Goal: Use online tool/utility: Utilize a website feature to perform a specific function

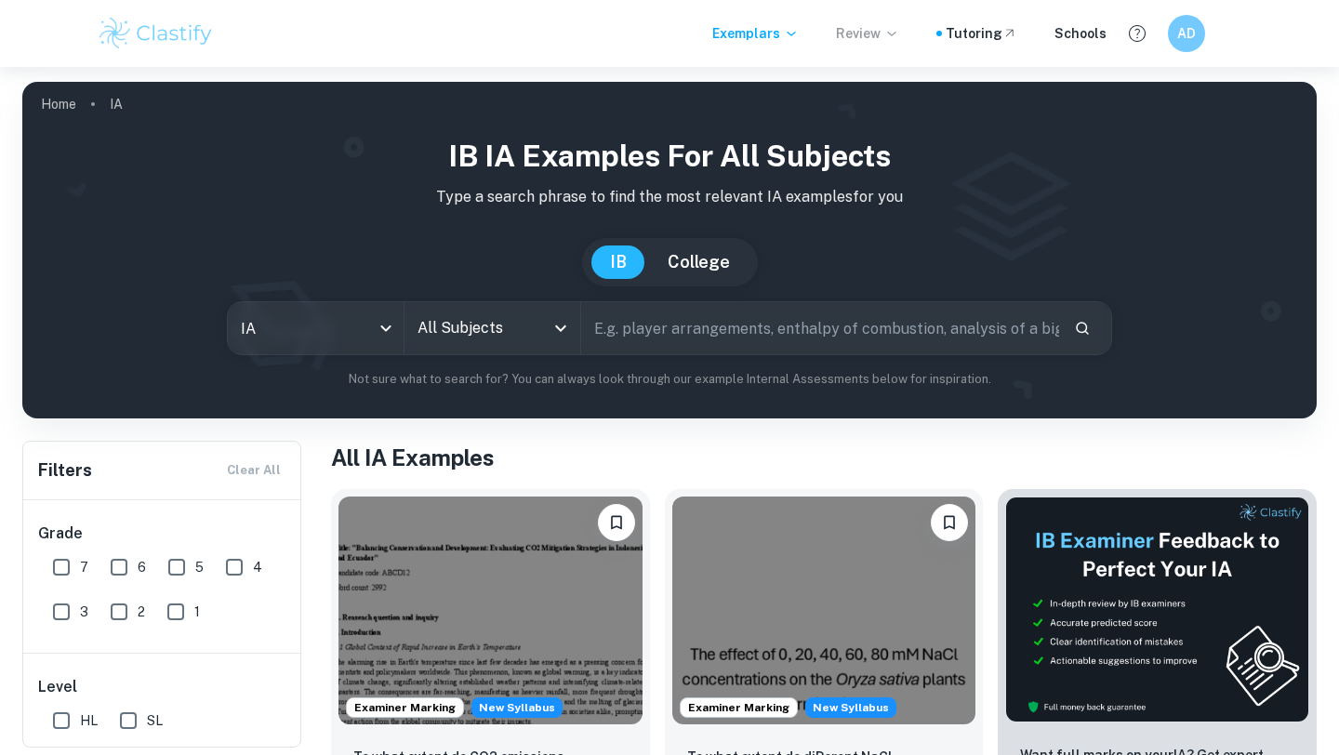
click at [899, 29] on icon at bounding box center [891, 33] width 15 height 15
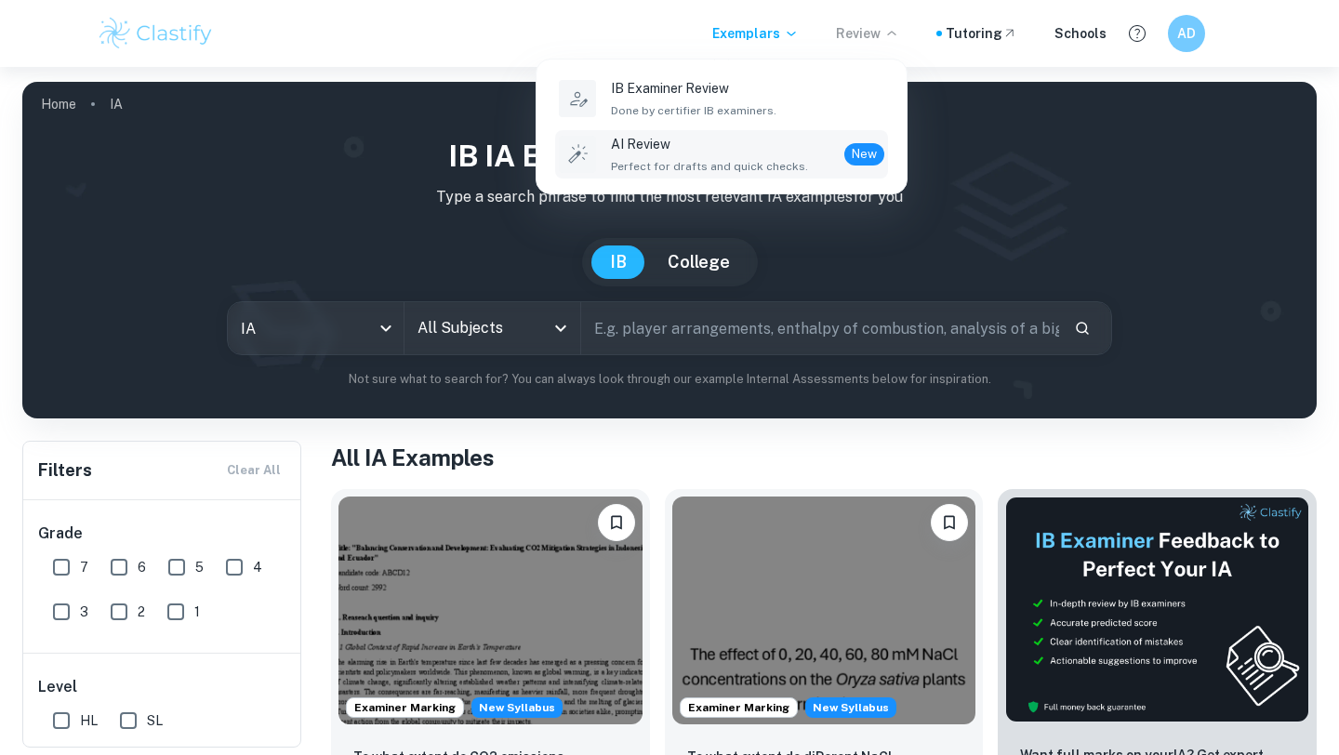
click at [760, 131] on li "AI Review Perfect for drafts and quick checks. New" at bounding box center [721, 154] width 333 height 48
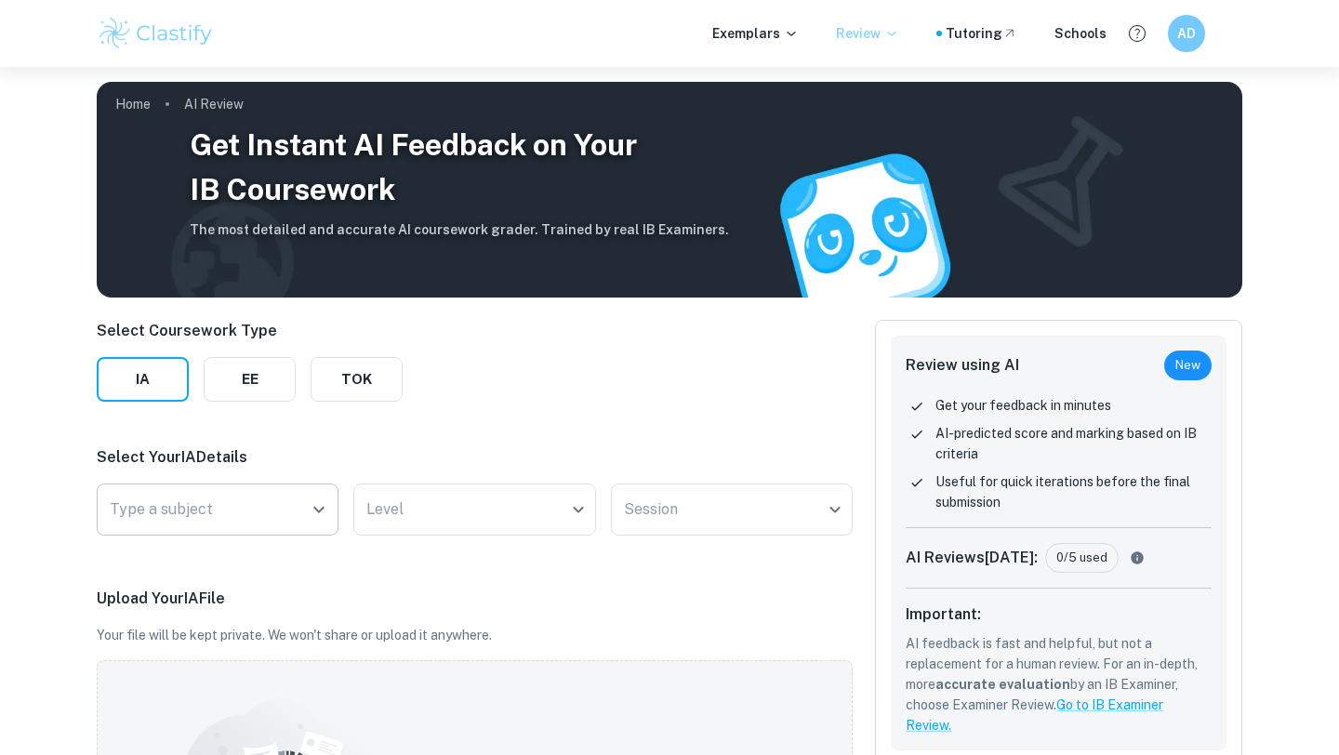
click at [228, 515] on input "Type a subject" at bounding box center [203, 509] width 197 height 35
click at [264, 588] on li "Physics" at bounding box center [282, 603] width 357 height 43
type input "Physics"
click at [471, 527] on body "We value your privacy We use cookies to enhance your browsing experience, serve…" at bounding box center [669, 444] width 1339 height 755
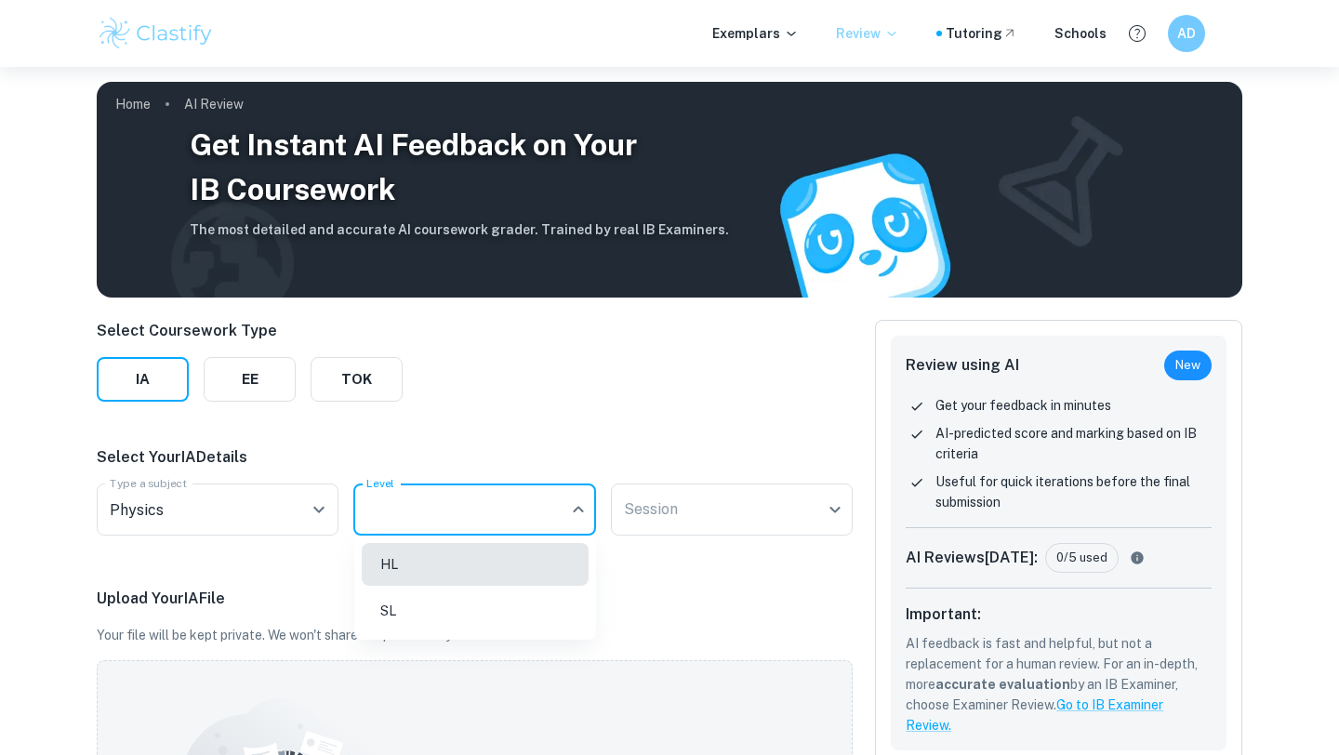
click at [425, 567] on li "HL" at bounding box center [475, 564] width 227 height 43
type input "HL"
click at [690, 521] on body "We value your privacy We use cookies to enhance your browsing experience, serve…" at bounding box center [669, 444] width 1339 height 755
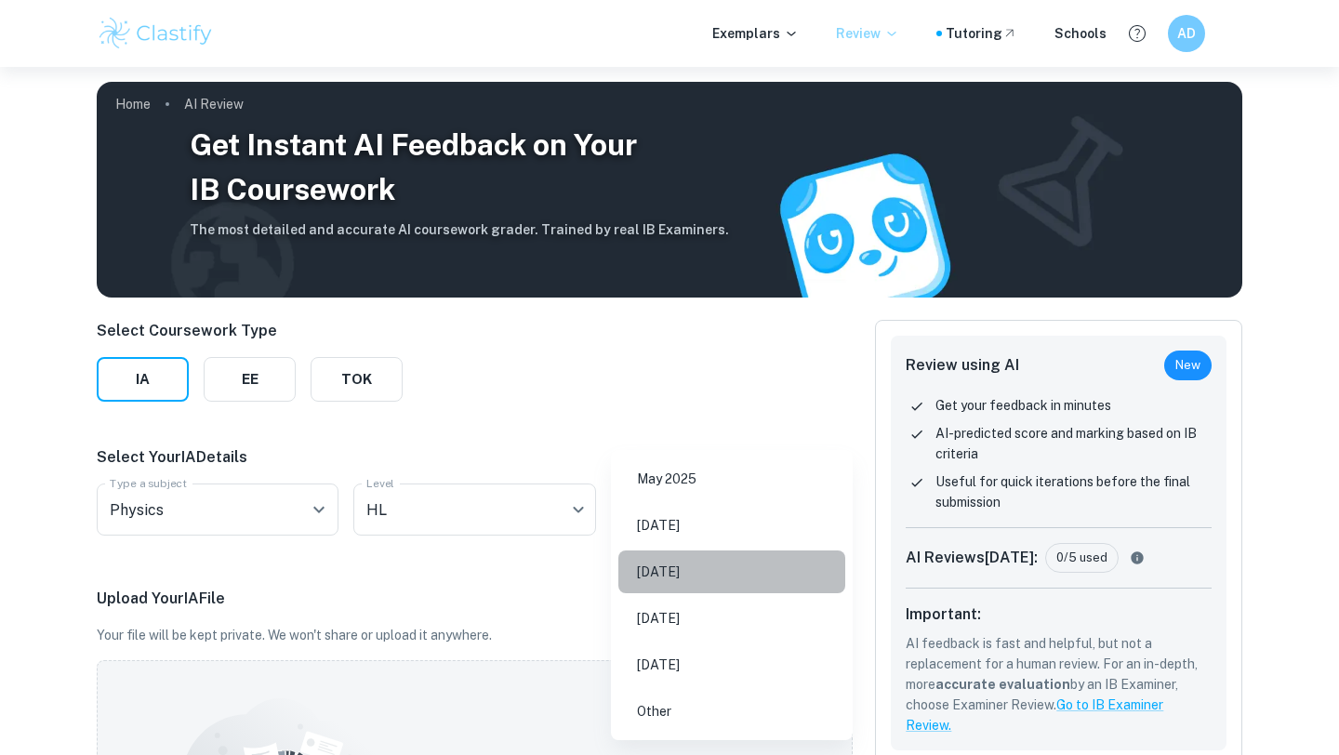
click at [693, 565] on li "May 2026" at bounding box center [731, 572] width 227 height 43
type input "M26"
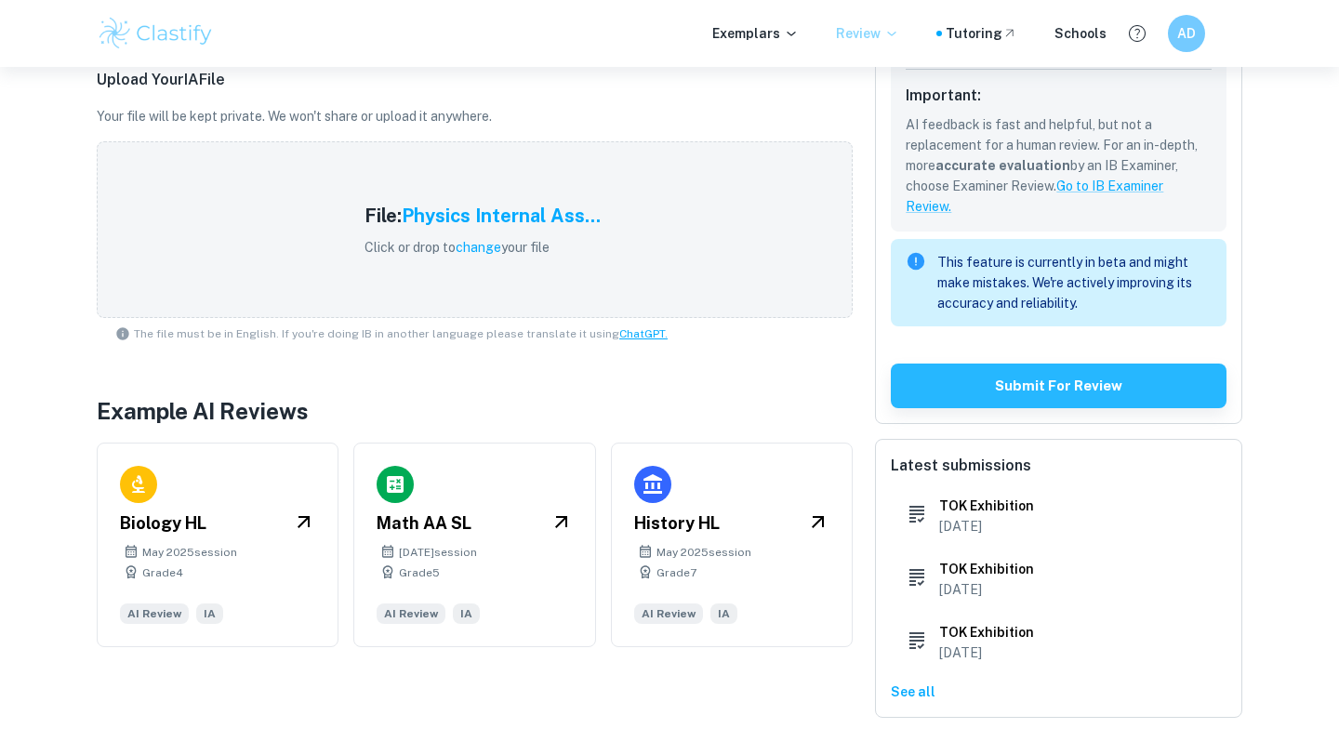
click at [969, 374] on button "Submit for review" at bounding box center [1059, 386] width 336 height 45
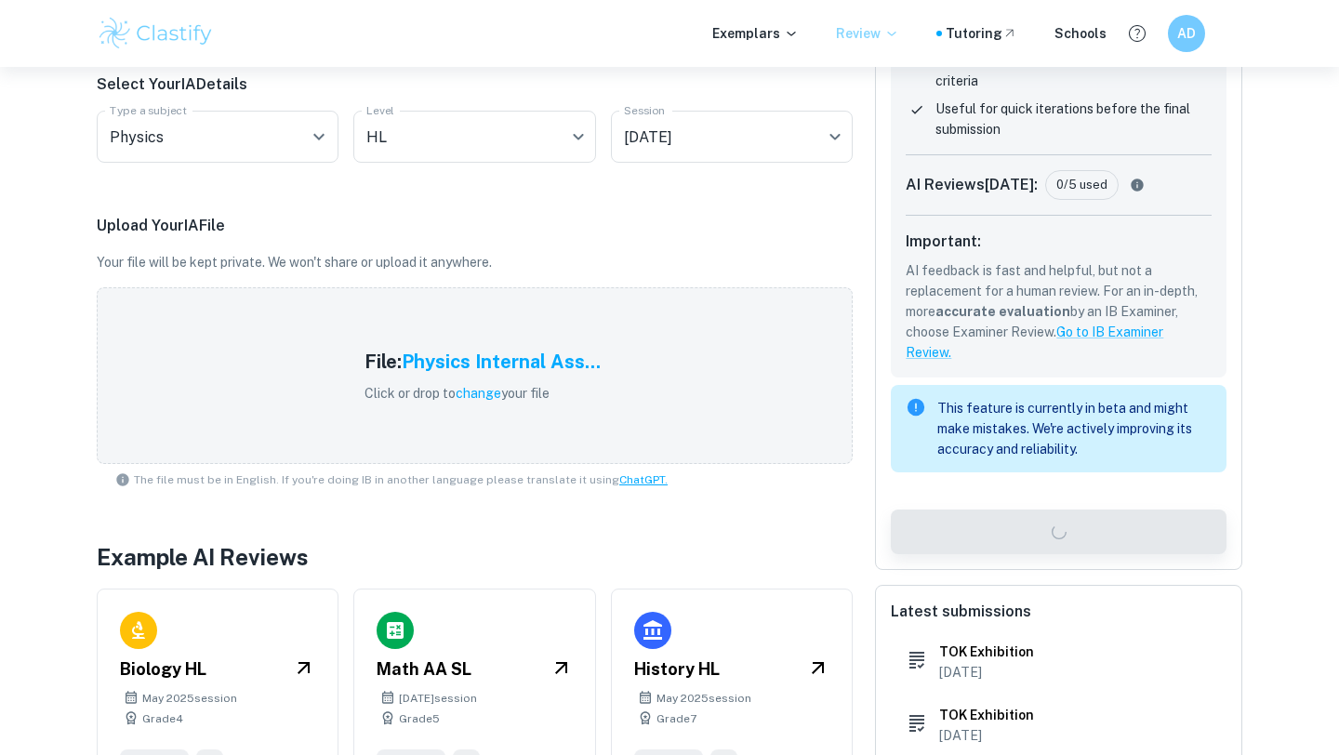
scroll to position [0, 0]
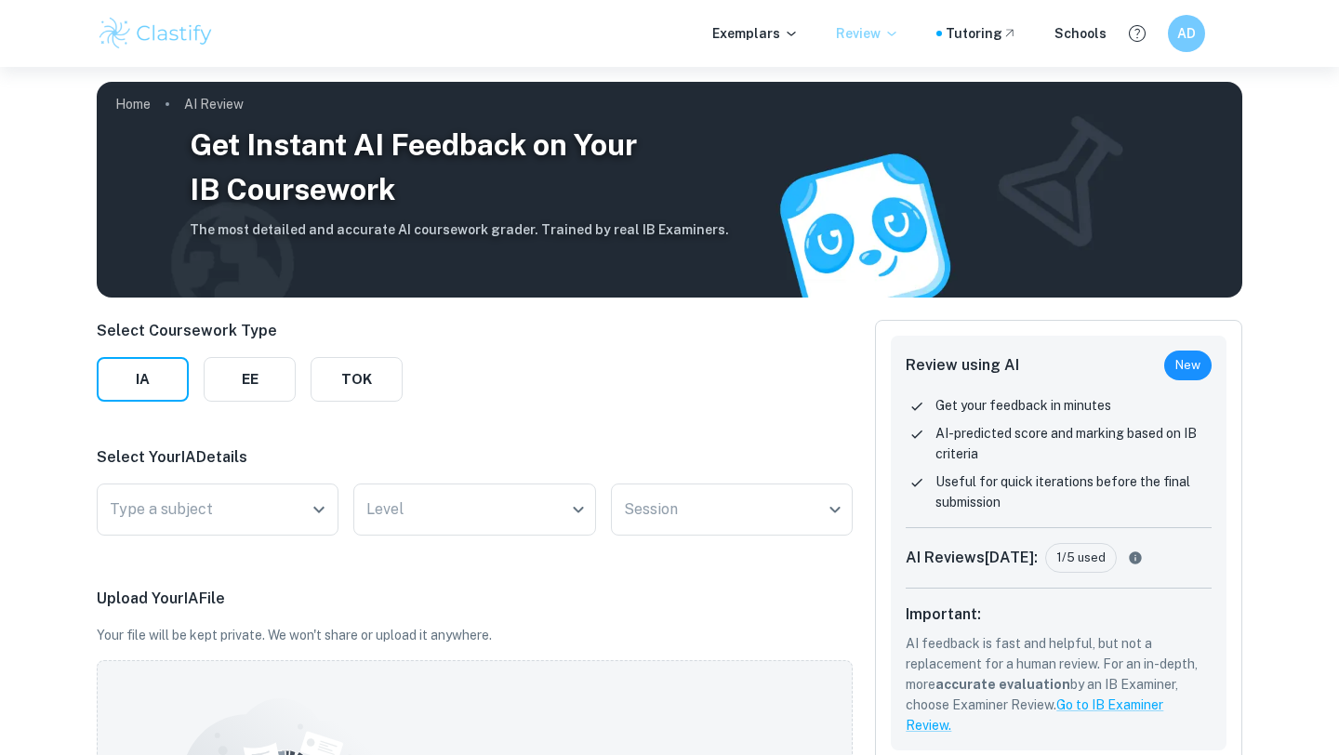
click at [899, 33] on icon at bounding box center [891, 33] width 15 height 15
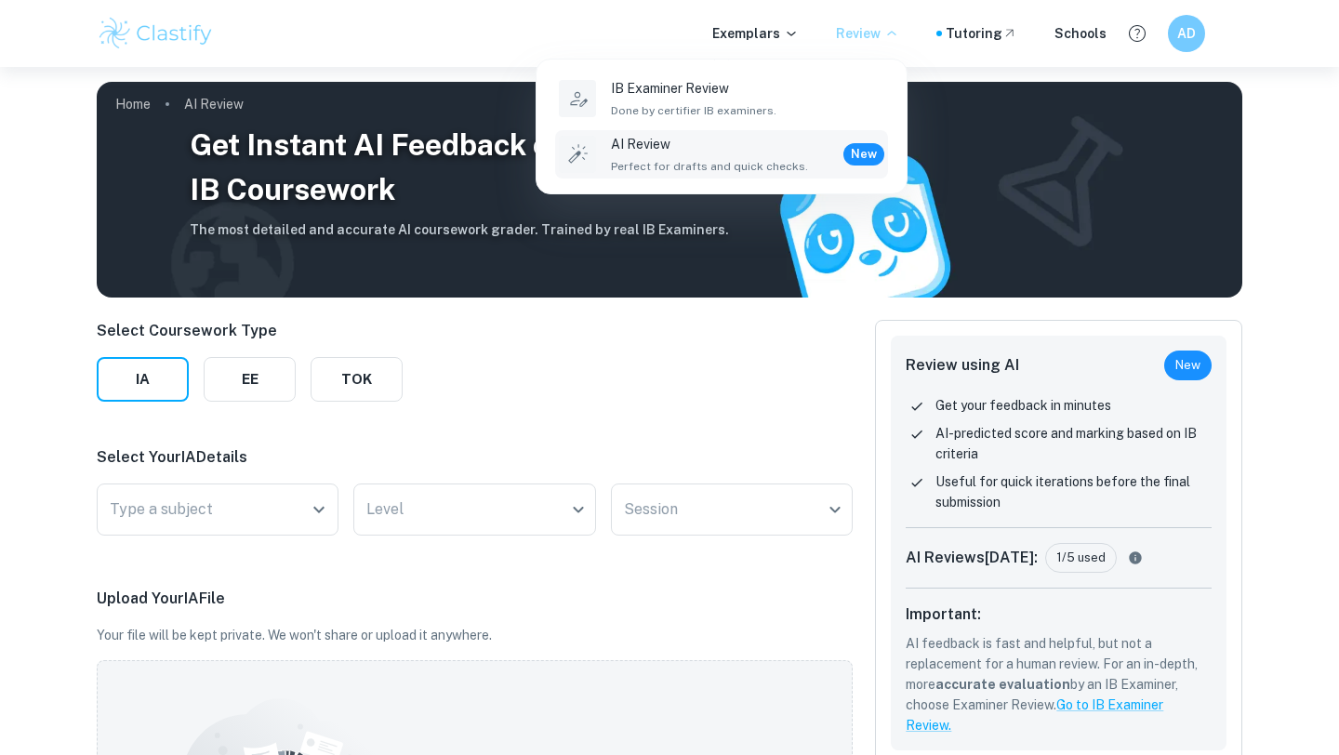
click at [901, 33] on div at bounding box center [669, 377] width 1339 height 755
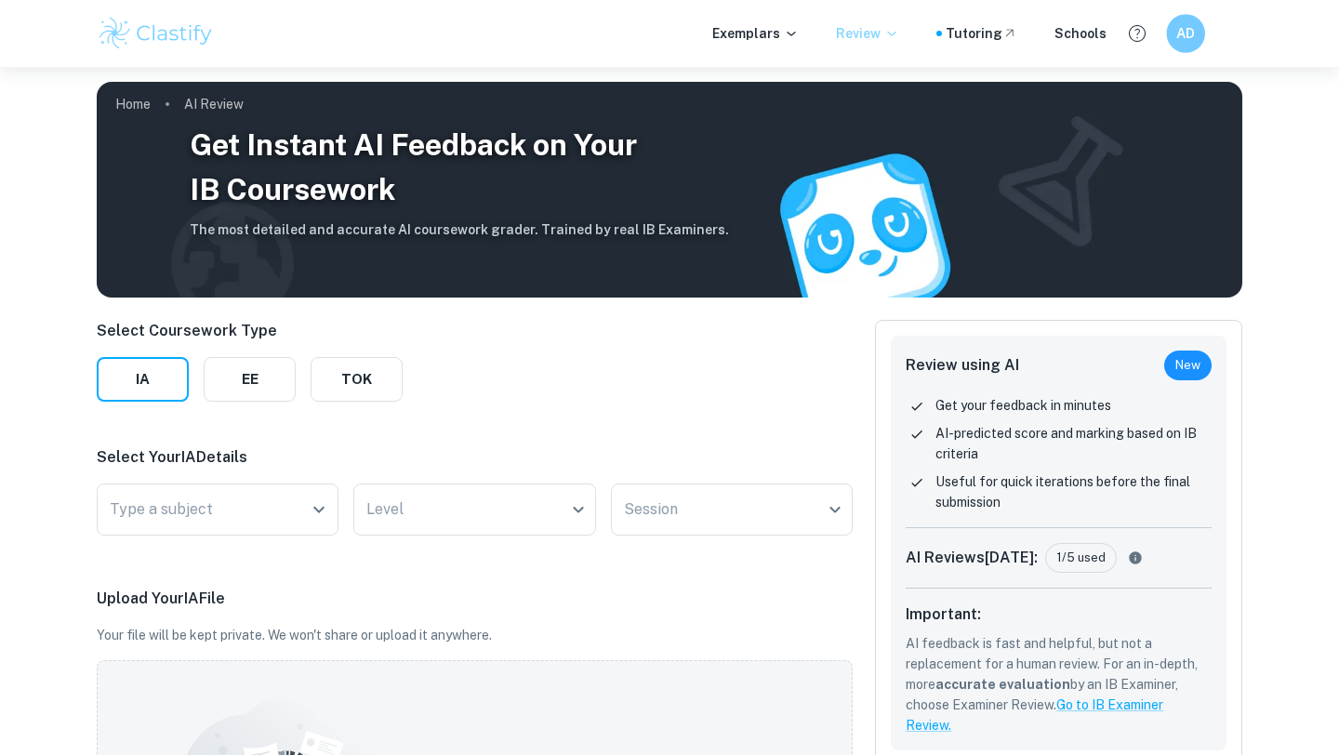
click at [1197, 24] on div "AD" at bounding box center [1185, 33] width 39 height 39
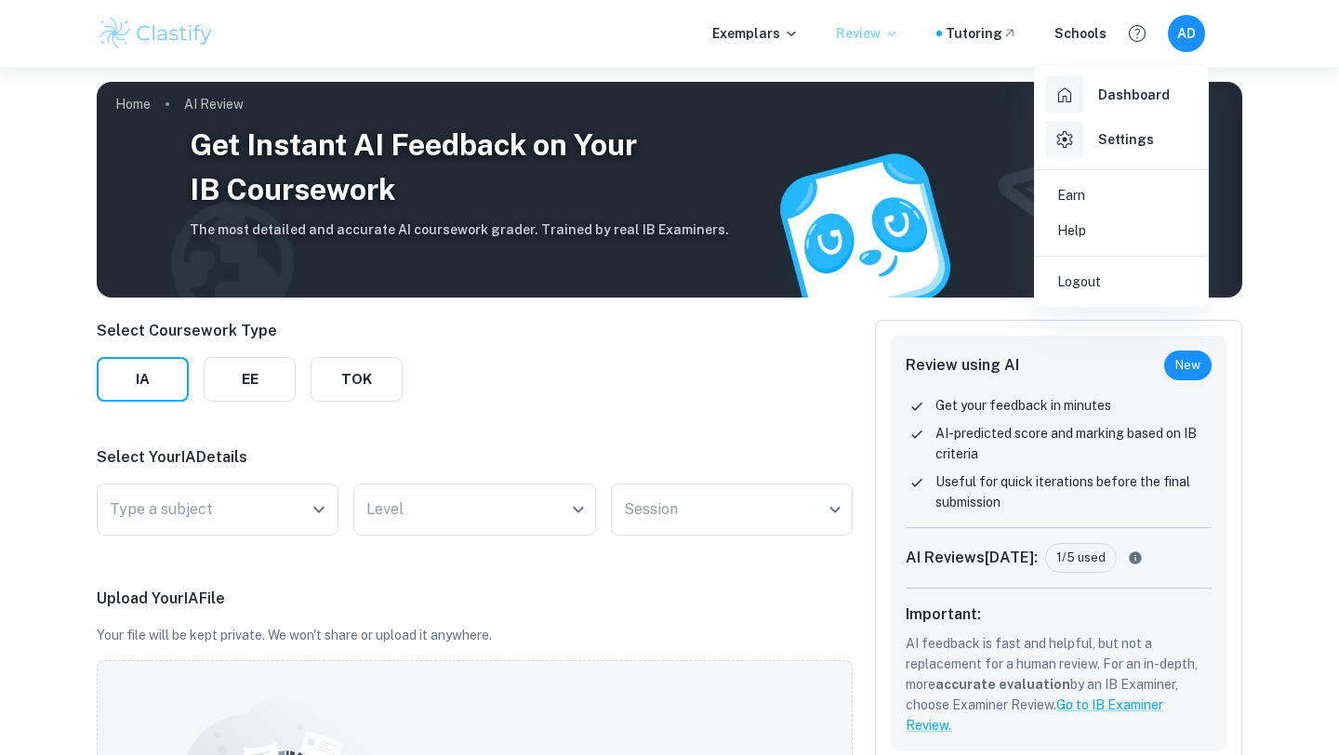
click at [1132, 80] on div "Dashboard" at bounding box center [1108, 94] width 124 height 37
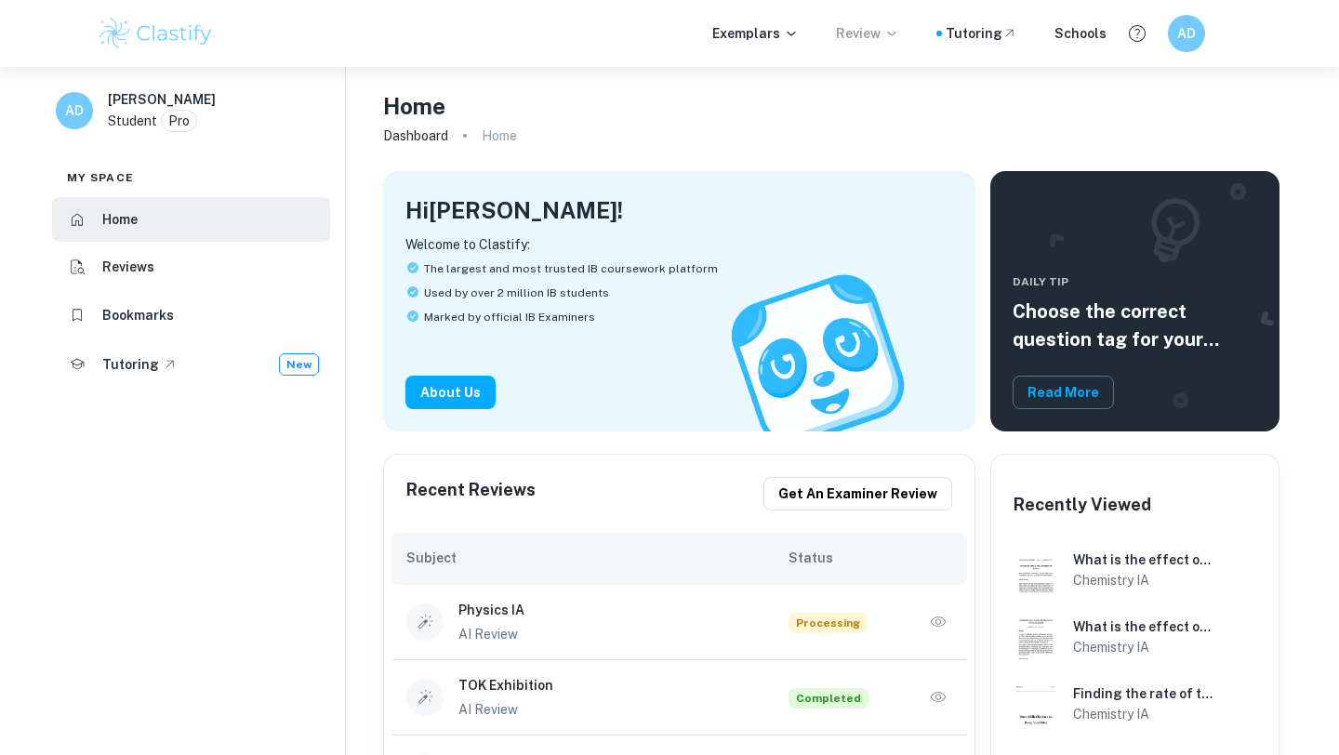
scroll to position [89, 0]
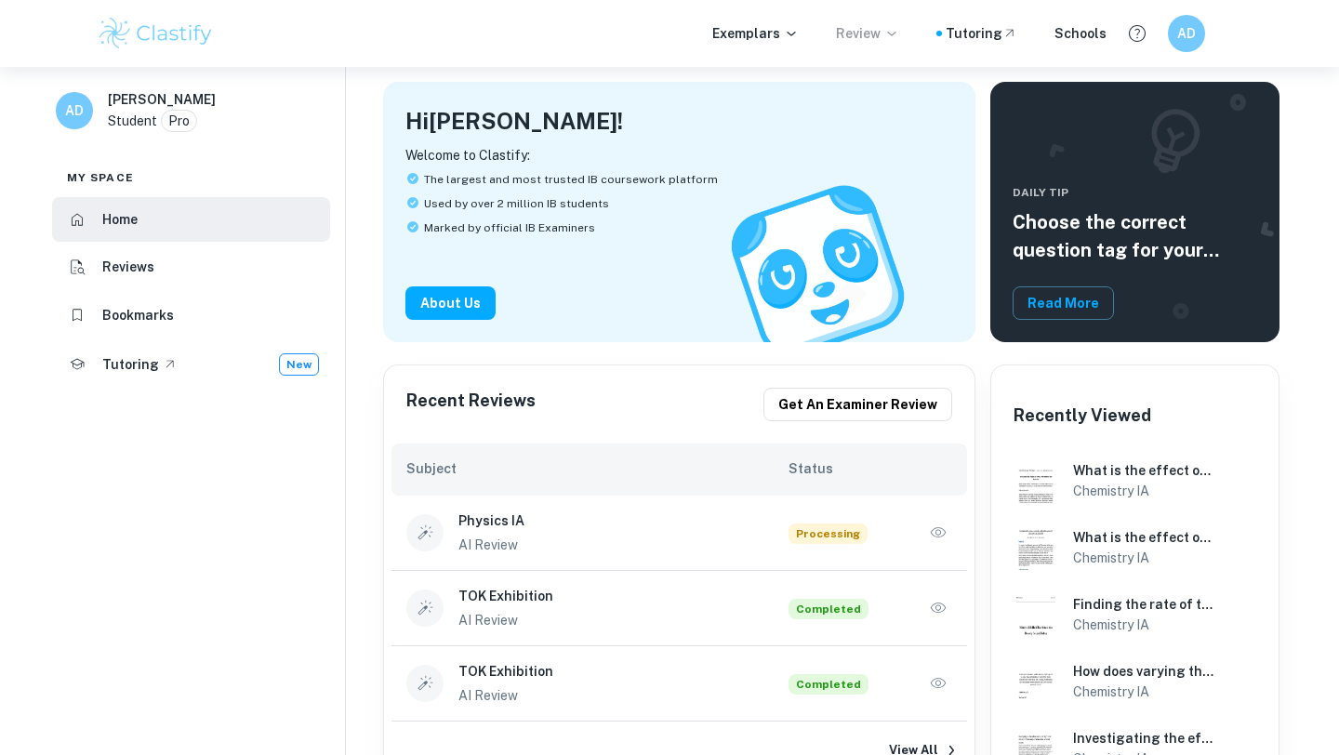
click at [816, 498] on div "Physics IA AI Review Processing" at bounding box center [680, 533] width 576 height 75
click at [925, 526] on link at bounding box center [938, 533] width 28 height 28
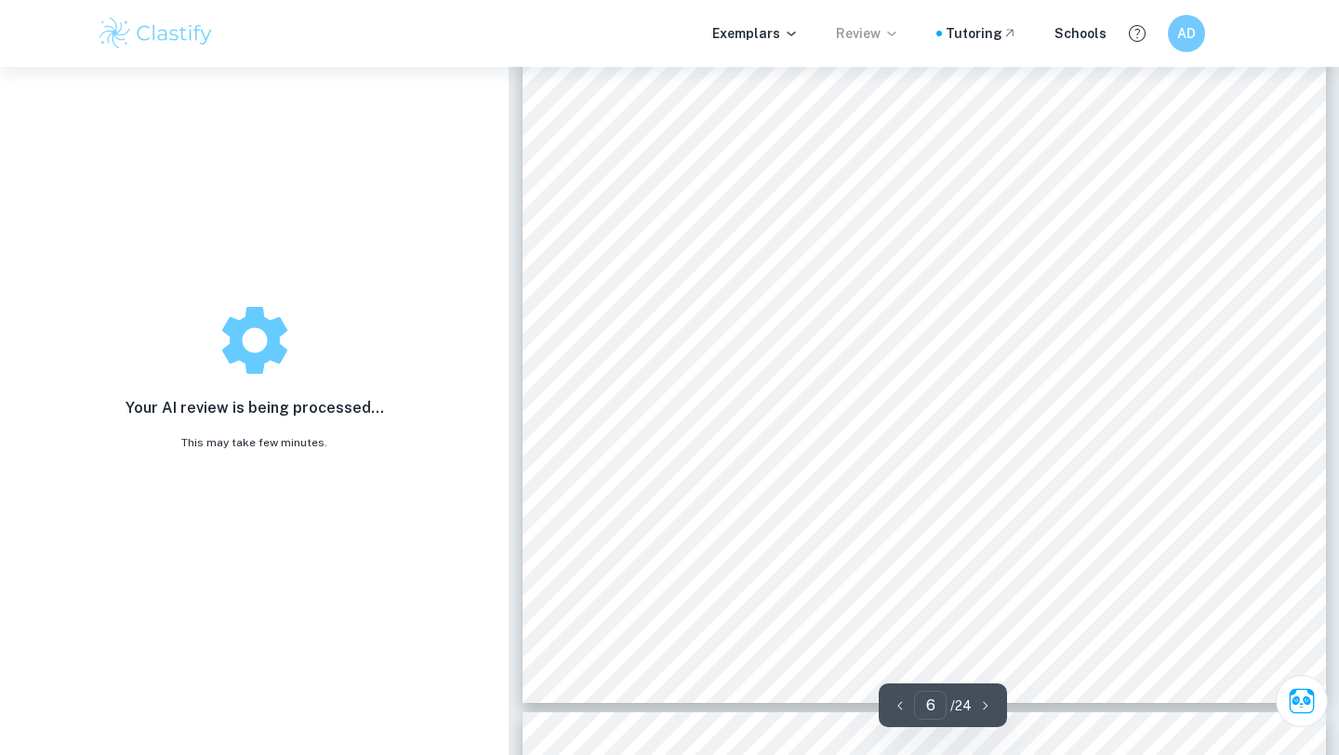
type input "7"
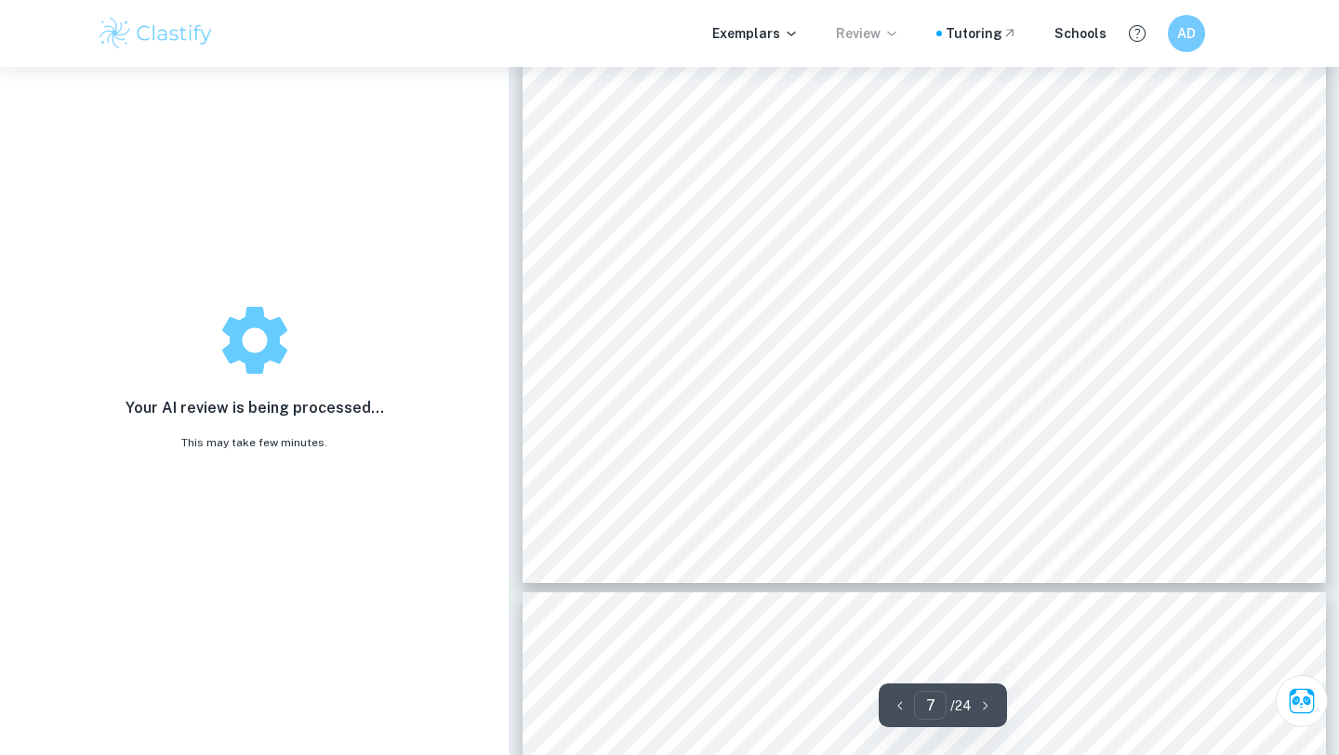
scroll to position [7625, 0]
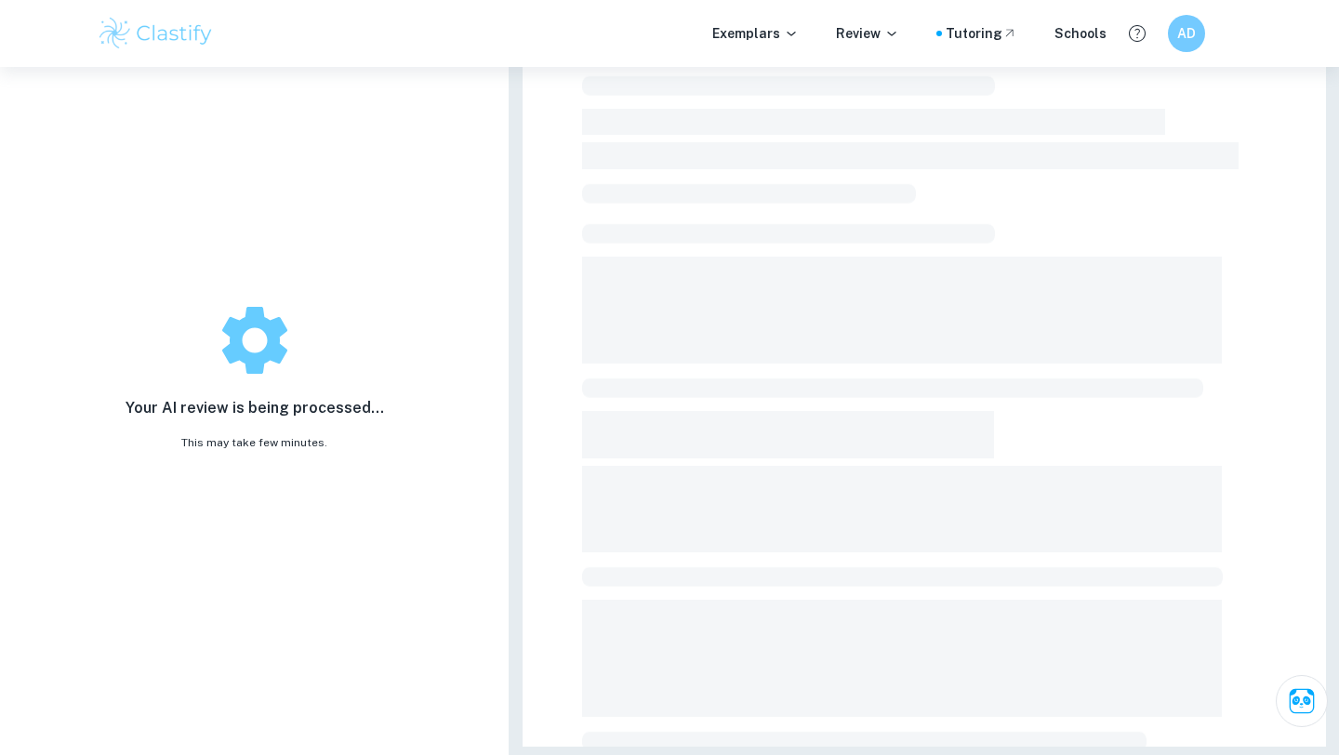
scroll to position [467, 0]
